Goal: Check status: Check status

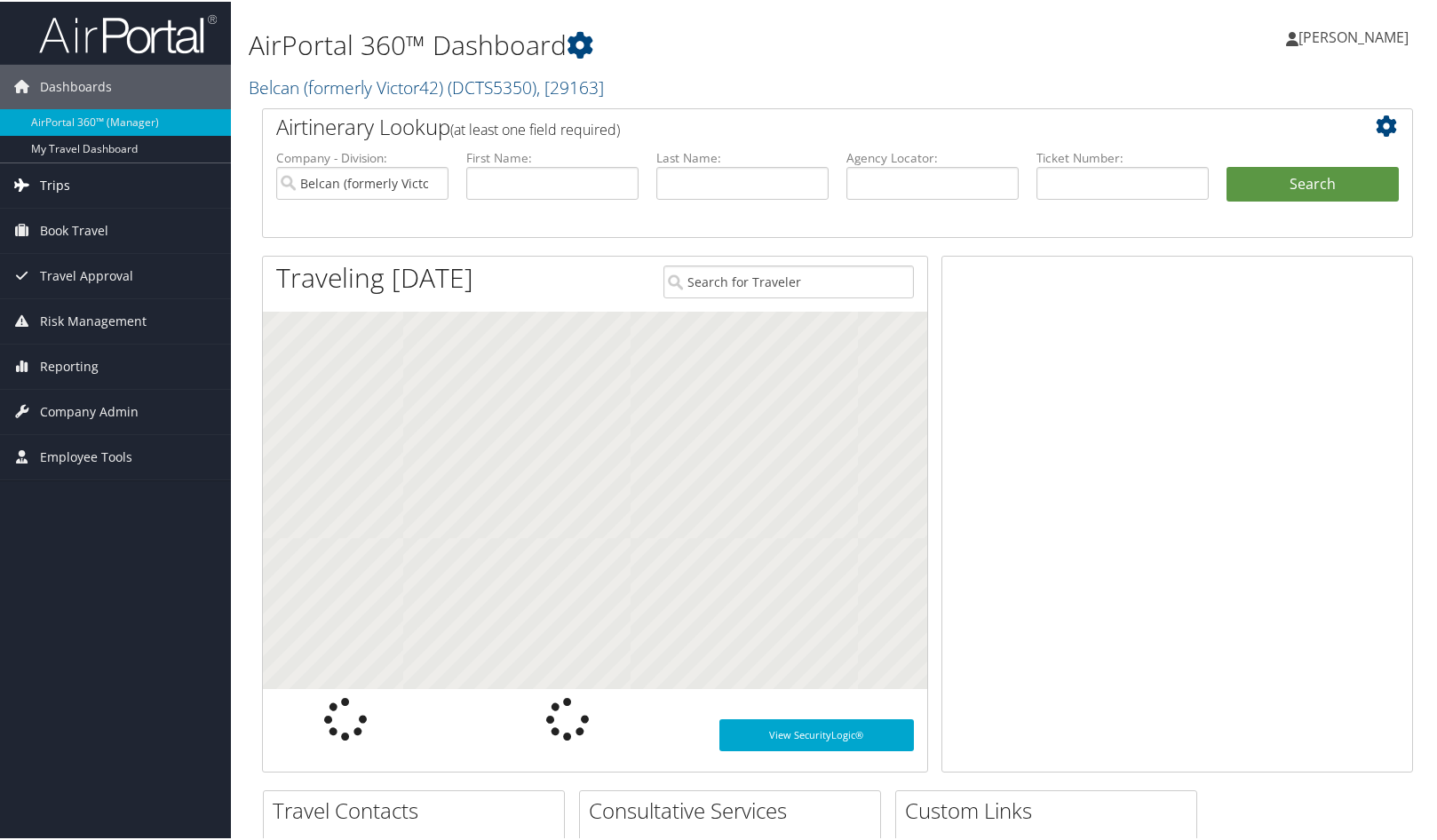
click at [44, 182] on span "Trips" at bounding box center [55, 184] width 31 height 44
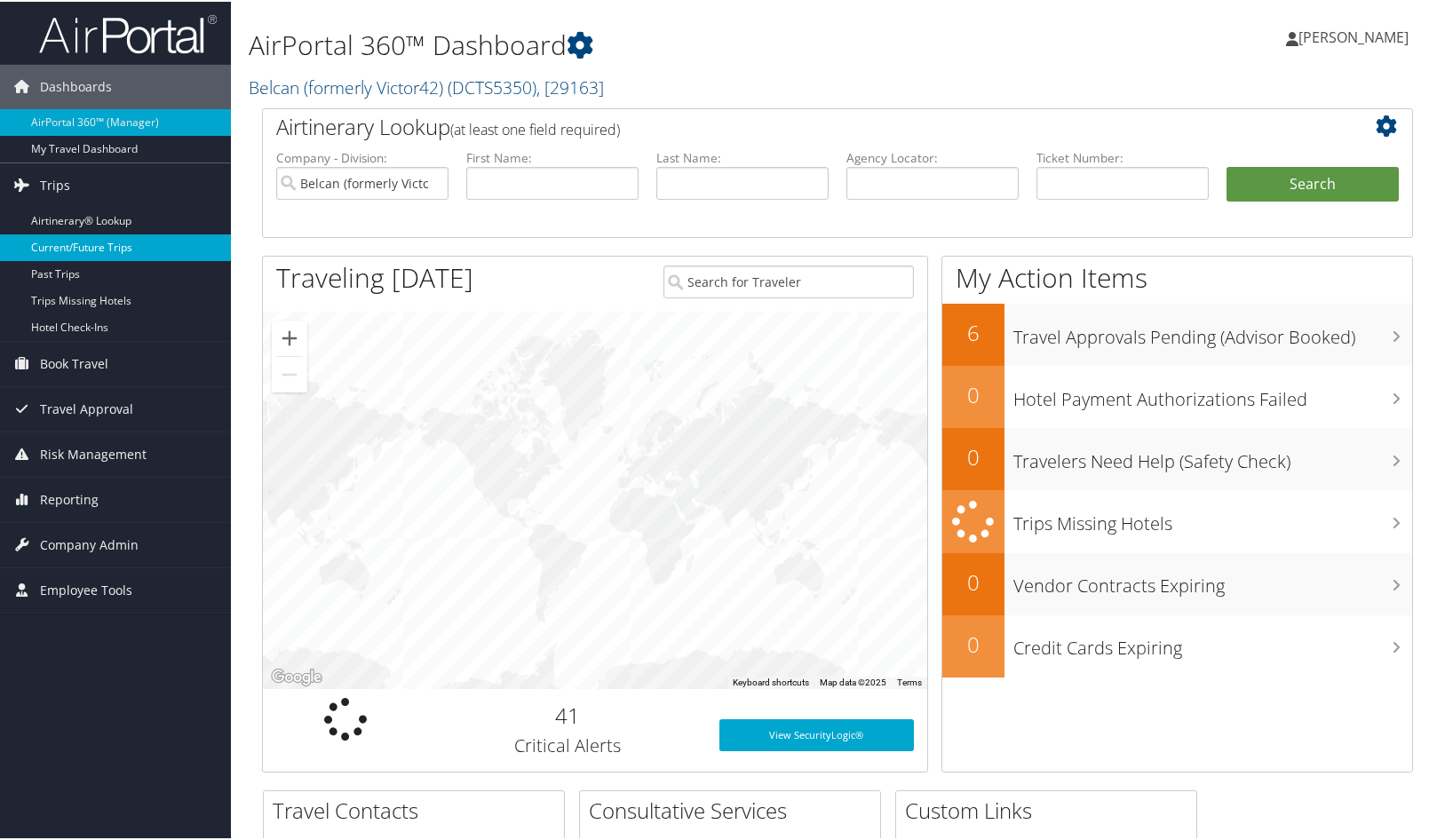
click at [115, 242] on link "Current/Future Trips" at bounding box center [116, 245] width 231 height 27
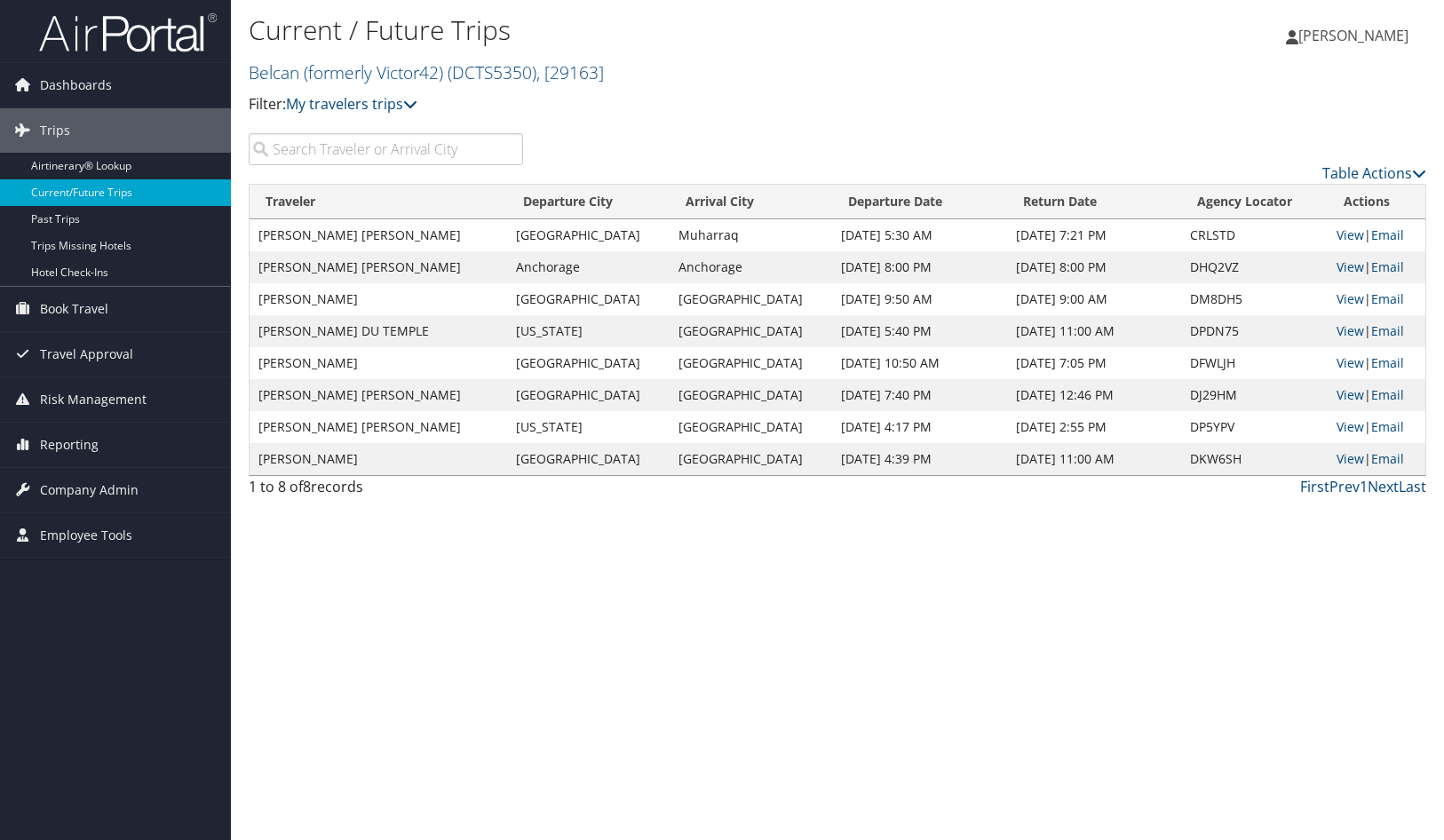
click at [432, 156] on input "search" at bounding box center [386, 149] width 275 height 32
click at [1338, 396] on link "View" at bounding box center [1351, 395] width 28 height 17
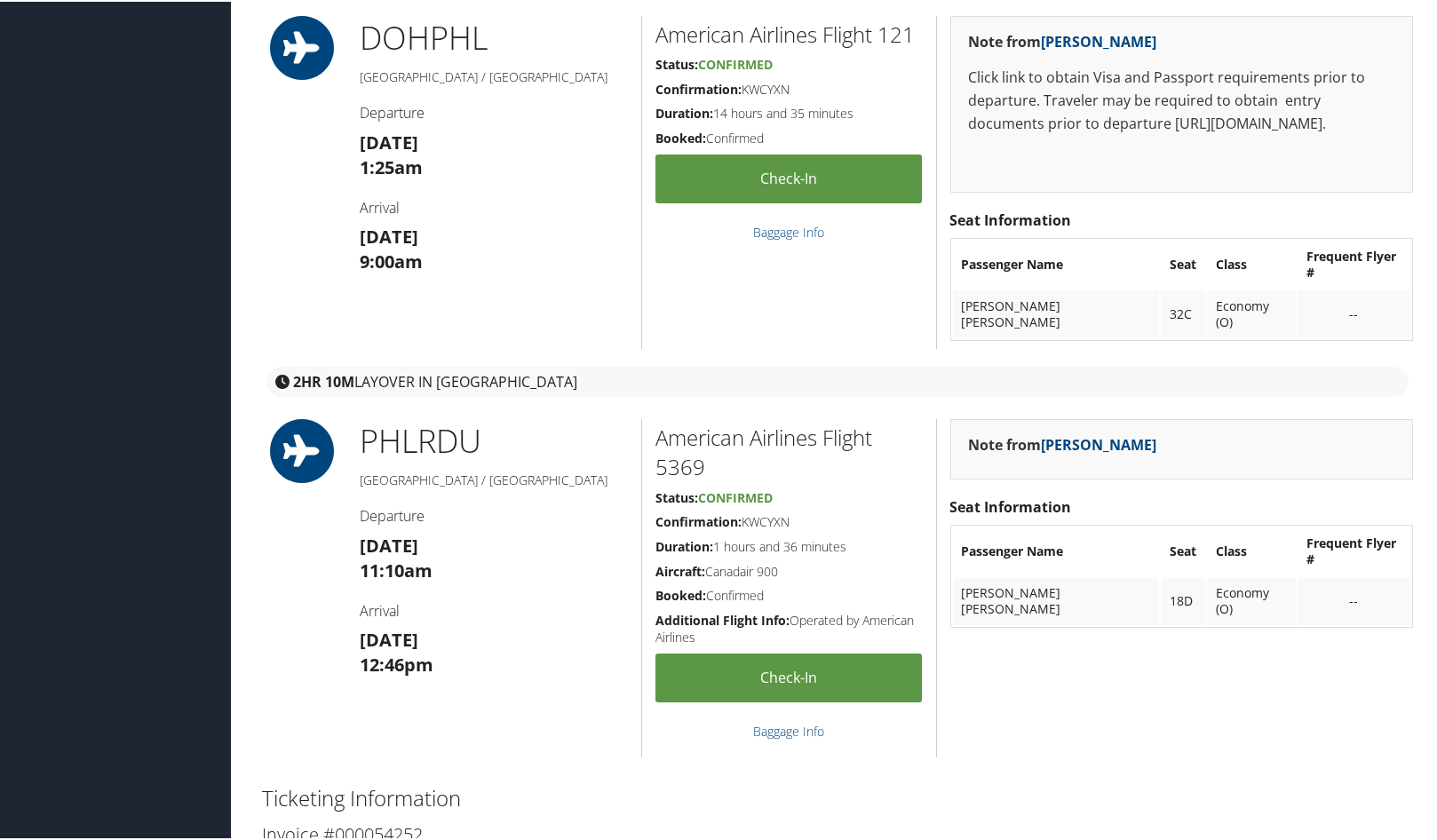
scroll to position [949, 0]
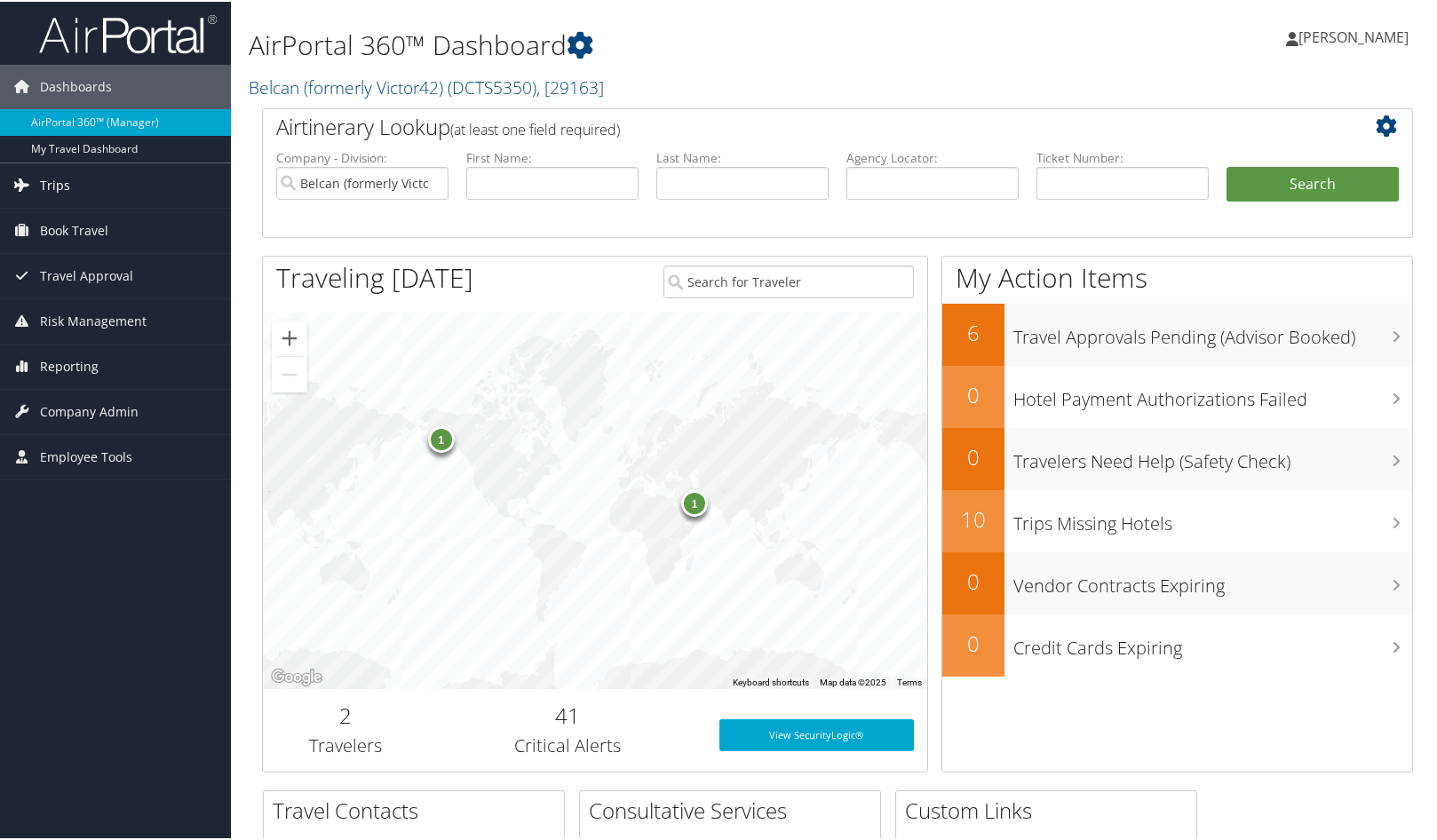
click at [56, 180] on span "Trips" at bounding box center [55, 184] width 31 height 44
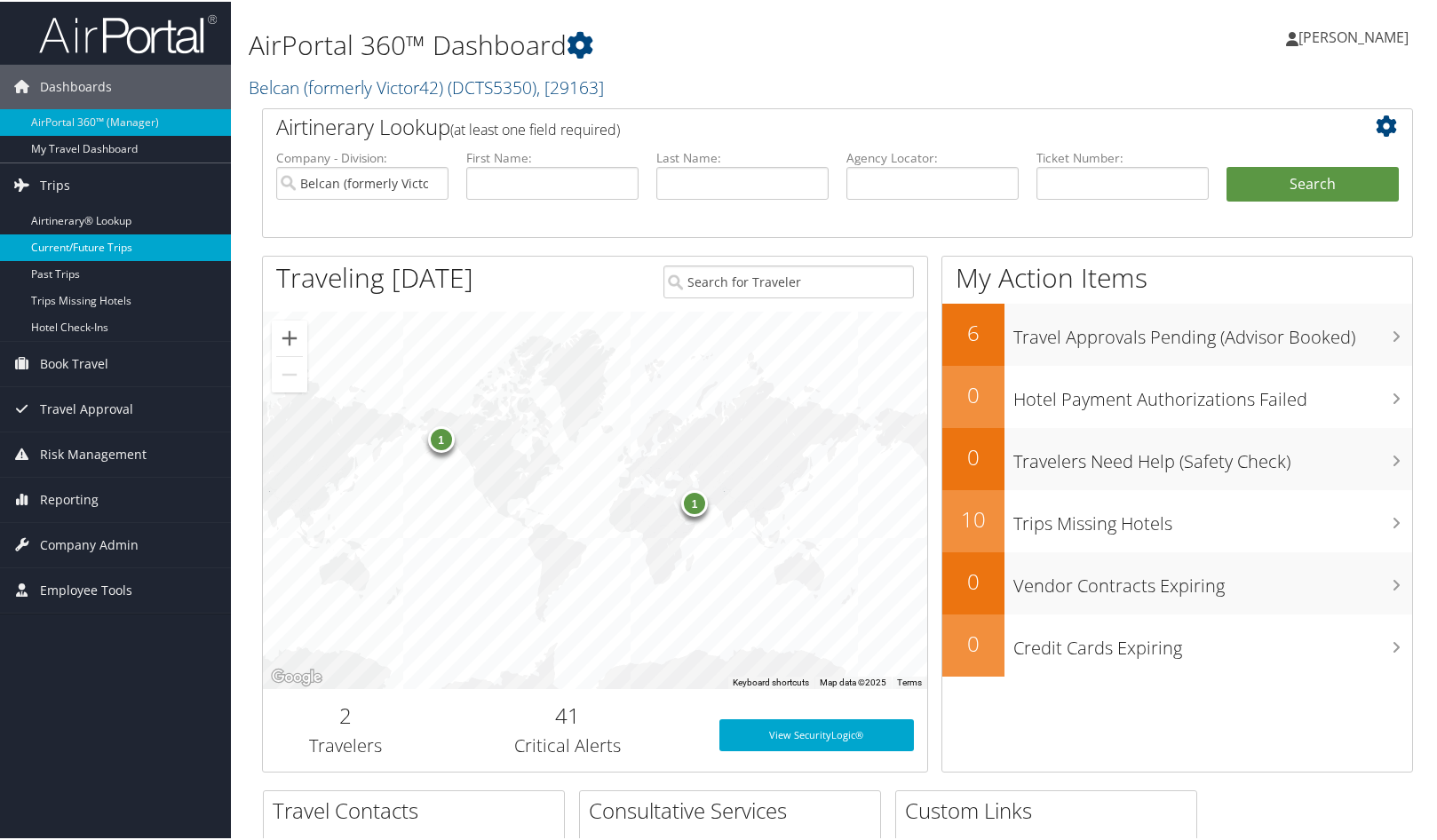
click at [101, 243] on link "Current/Future Trips" at bounding box center [116, 245] width 231 height 27
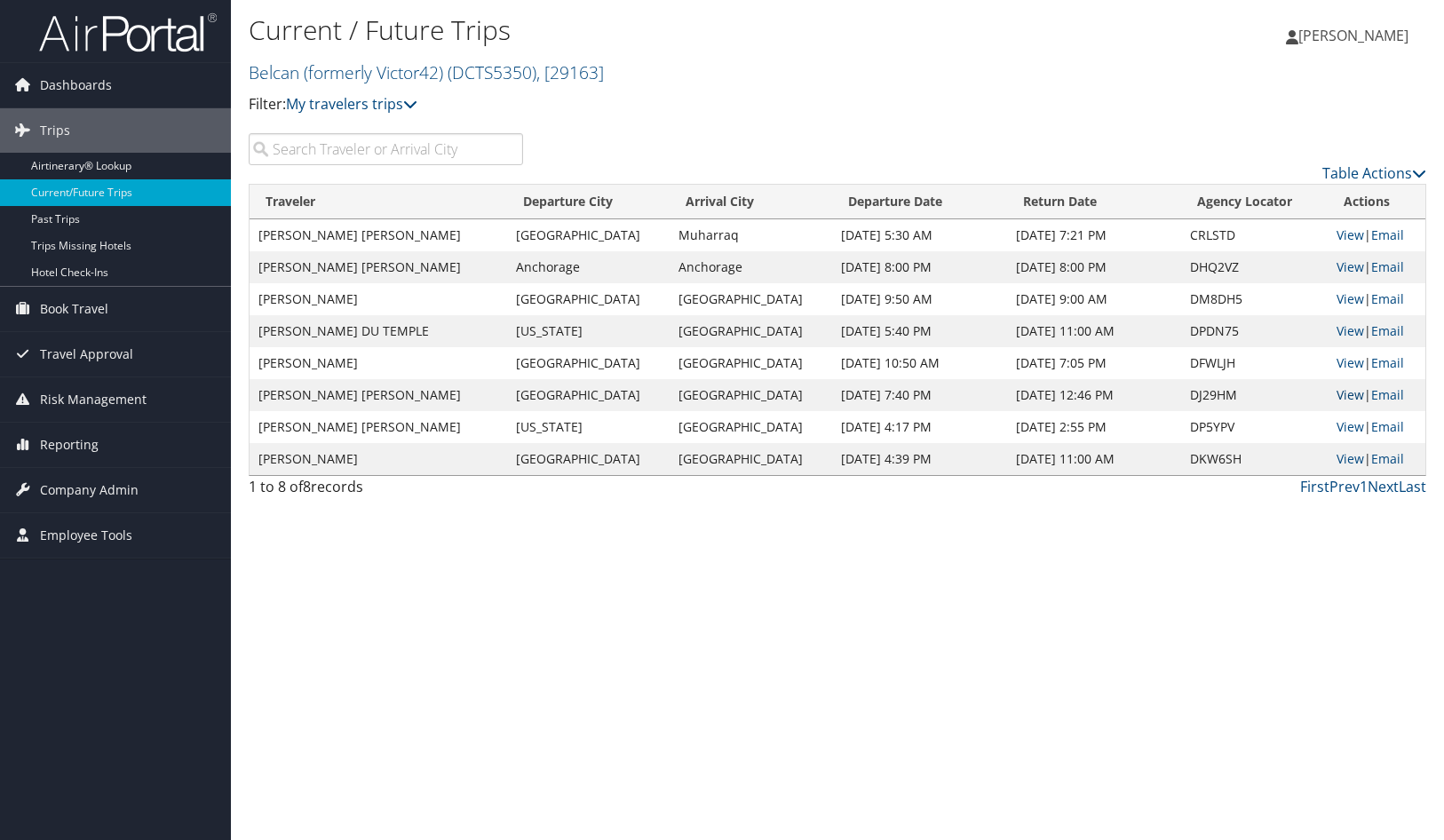
click at [1337, 396] on link "View" at bounding box center [1351, 395] width 28 height 17
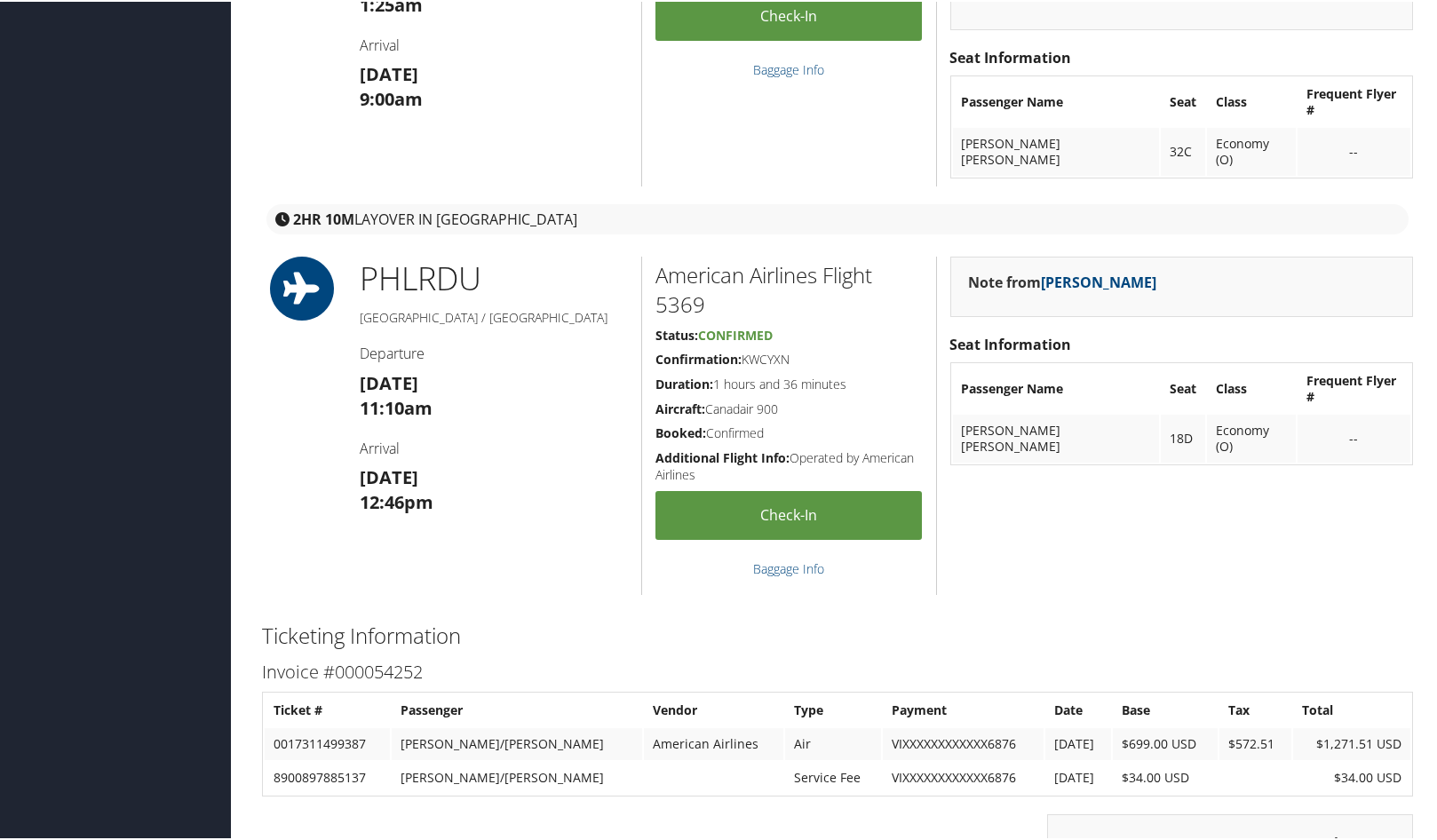
scroll to position [1243, 0]
